Goal: Transaction & Acquisition: Download file/media

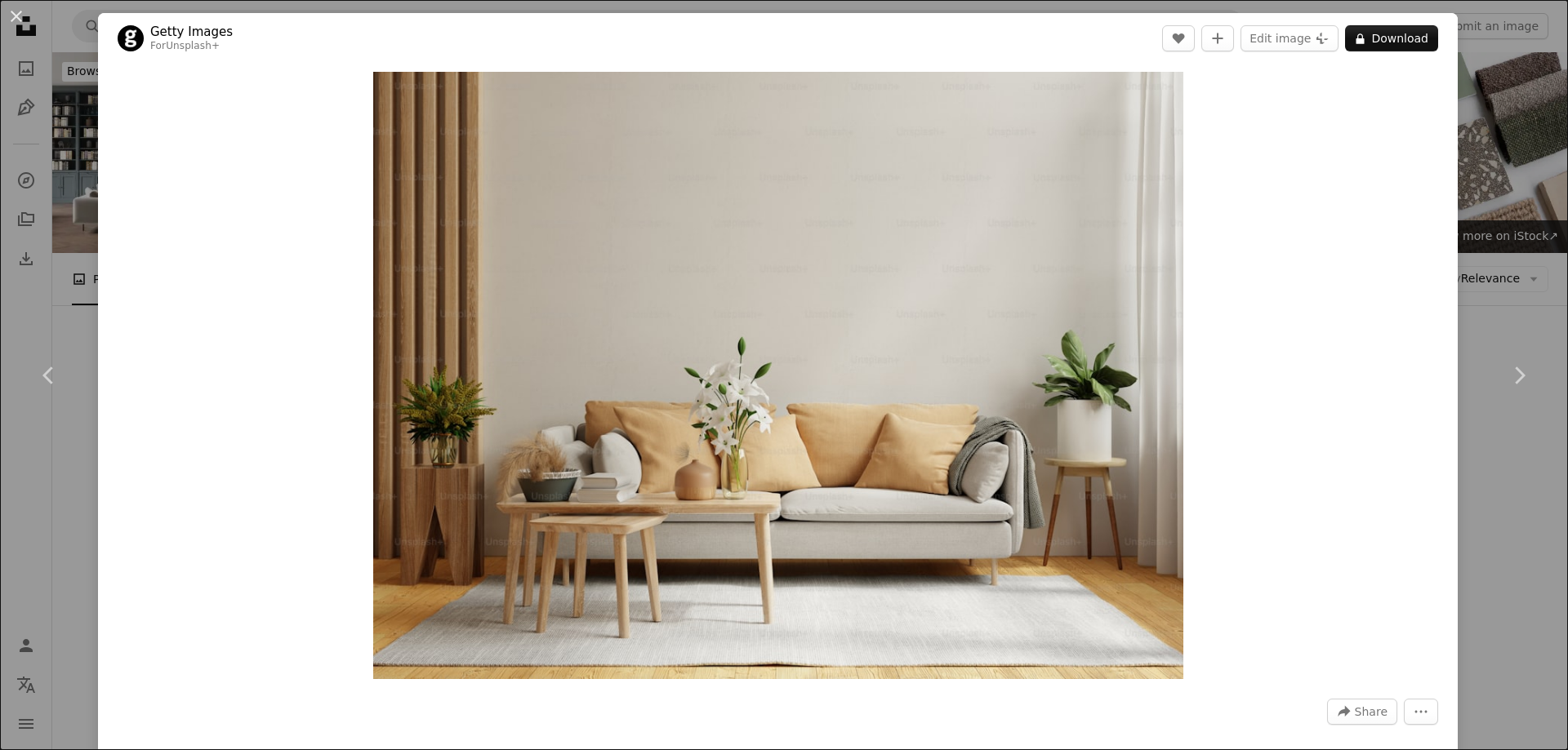
scroll to position [4267, 0]
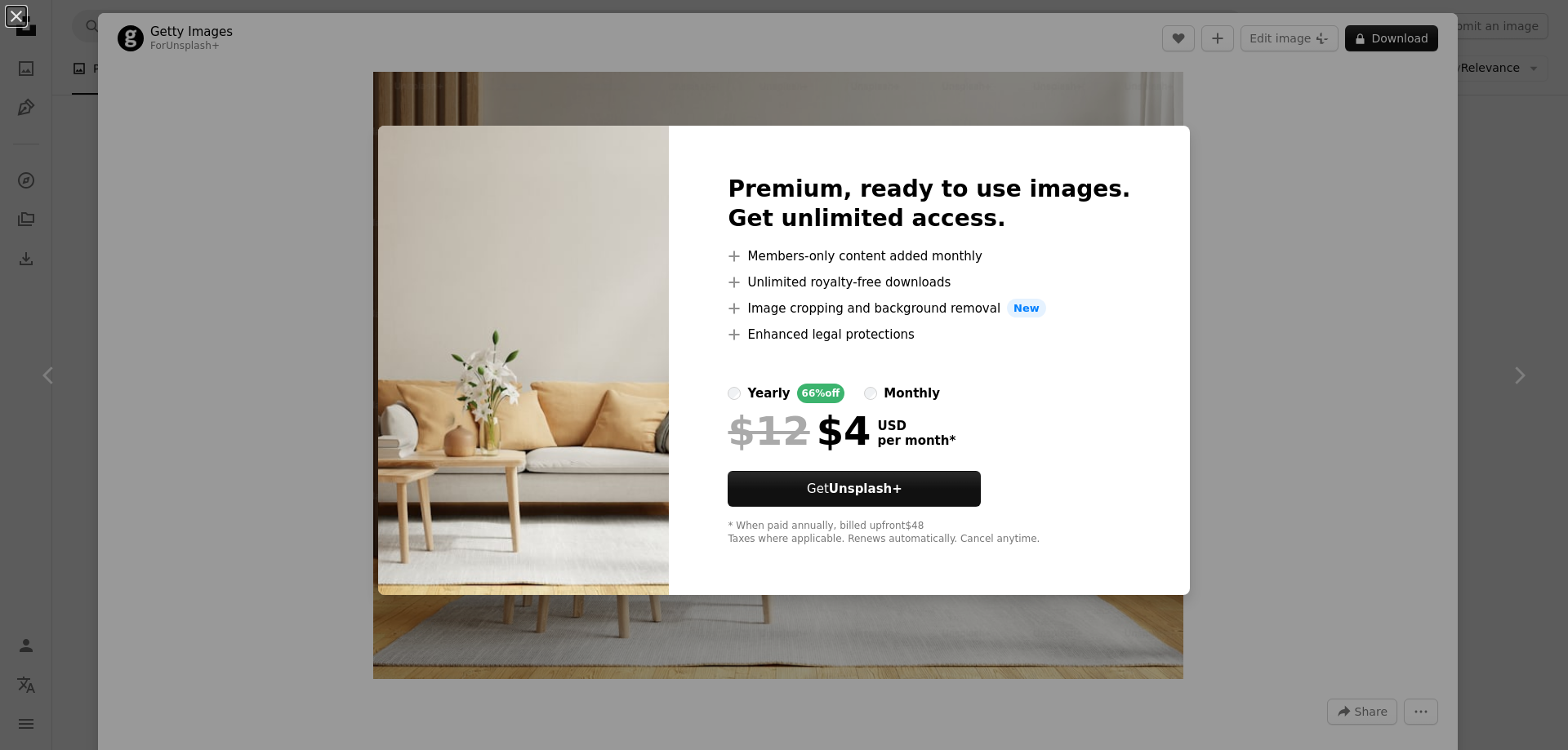
click at [1512, 76] on div "An X shape Premium, ready to use images. Get unlimited access. A plus sign Memb…" at bounding box center [784, 375] width 1568 height 750
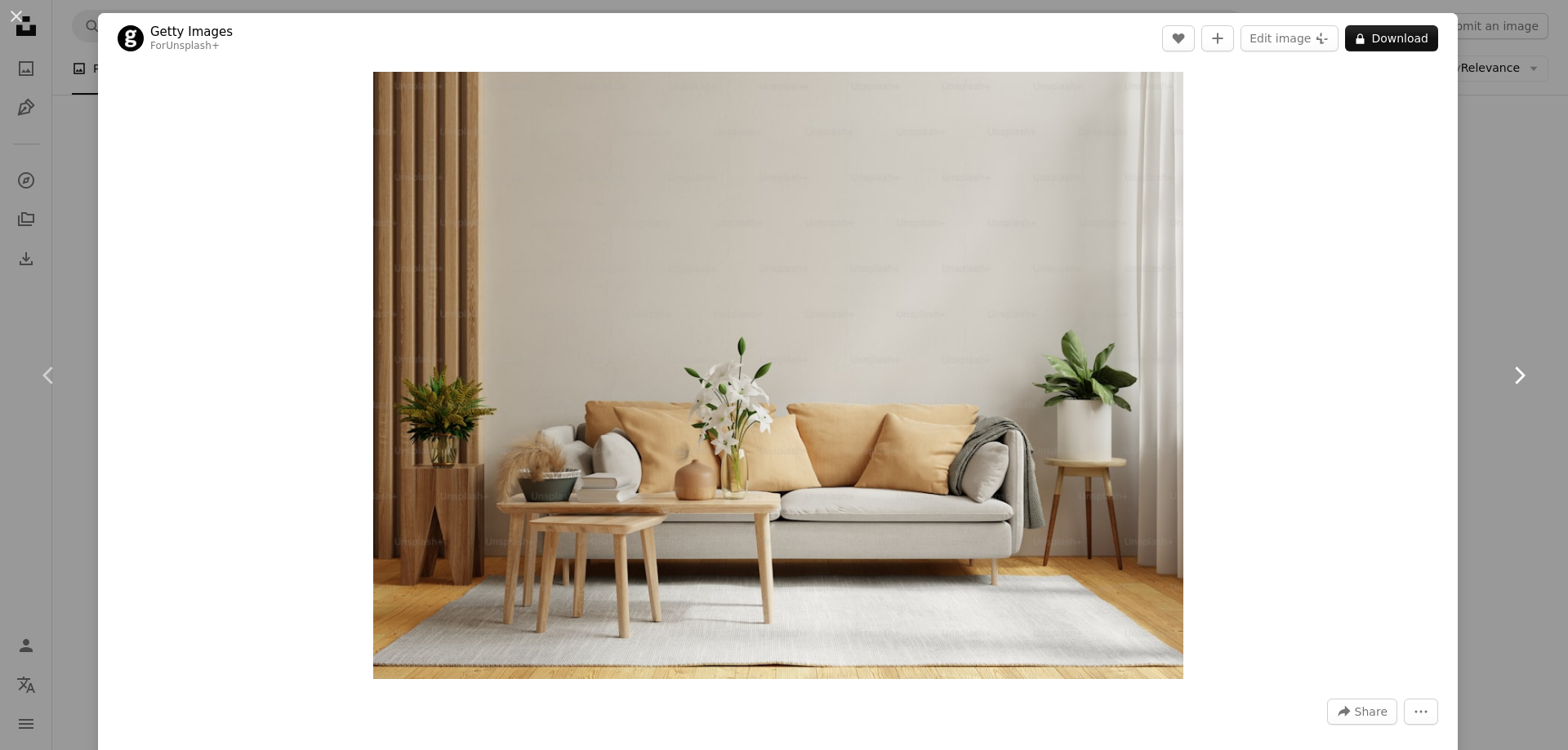
click at [1513, 342] on link "Chevron right" at bounding box center [1518, 375] width 98 height 157
